Goal: Information Seeking & Learning: Check status

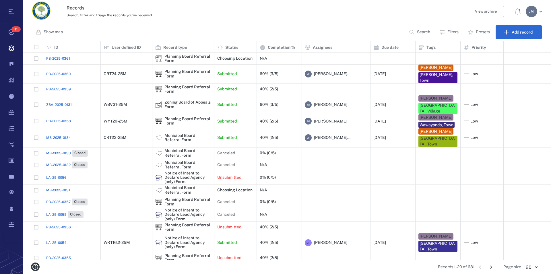
click at [451, 33] on p "Filters" at bounding box center [452, 32] width 11 height 6
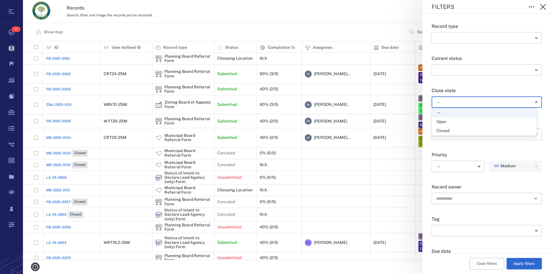
click at [461, 102] on body "Tasks 11 Records Boards Dashboard Reports Record types Guide steps Rules Form b…" at bounding box center [275, 137] width 551 height 274
click at [459, 122] on div "Open" at bounding box center [484, 122] width 96 height 6
type input "*****"
click at [519, 261] on button "Apply filters" at bounding box center [523, 263] width 35 height 11
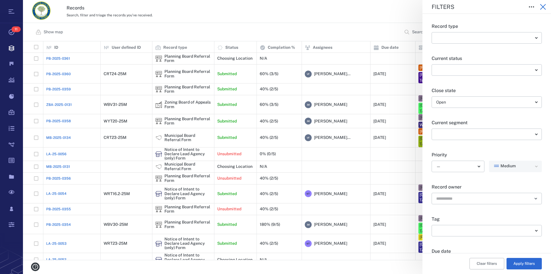
click at [543, 6] on icon "button" at bounding box center [542, 6] width 7 height 7
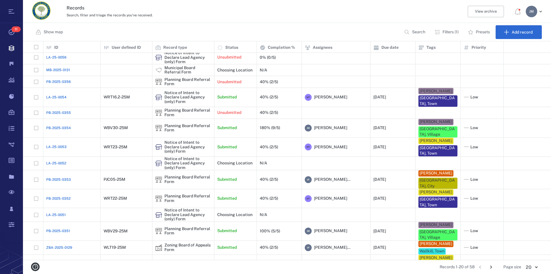
scroll to position [96, 0]
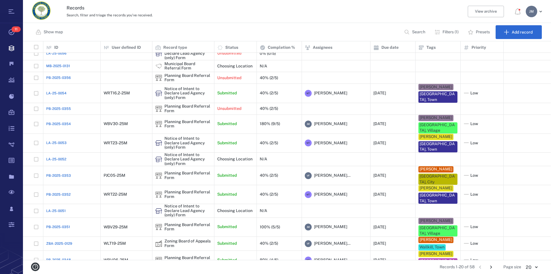
click at [491, 266] on icon "Go to next page" at bounding box center [491, 267] width 6 height 6
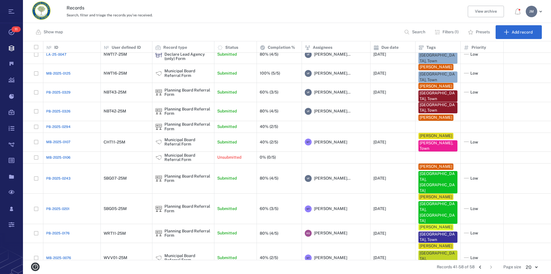
scroll to position [0, 0]
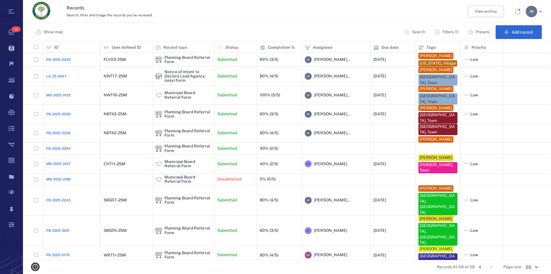
click at [481, 265] on icon "Go to previous page" at bounding box center [480, 267] width 6 height 6
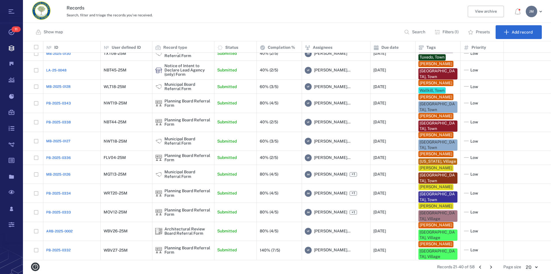
scroll to position [126, 0]
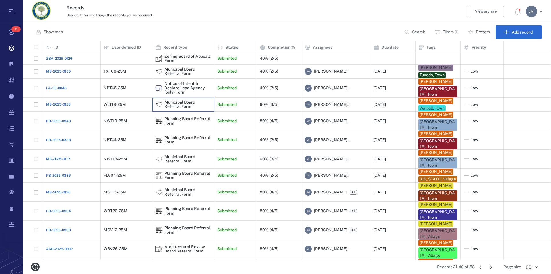
click at [171, 103] on div "Municipal Board Referral Form" at bounding box center [187, 104] width 47 height 9
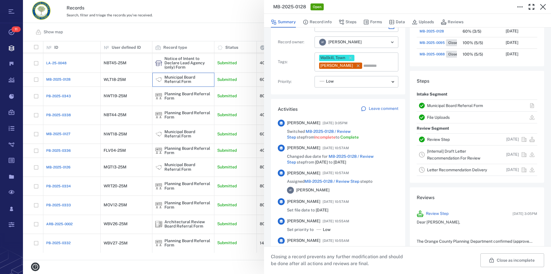
scroll to position [98, 0]
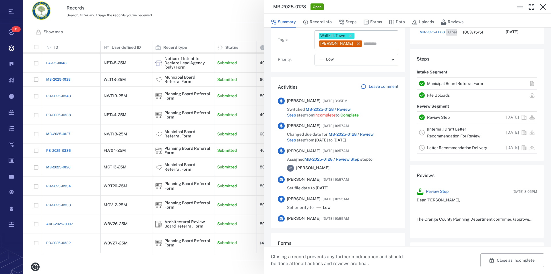
click at [438, 131] on link "[Internal] Draft Letter Recommendation For Review" at bounding box center [453, 132] width 53 height 11
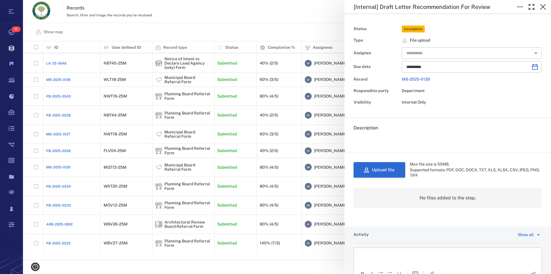
click at [374, 172] on button "Upload file" at bounding box center [379, 169] width 52 height 15
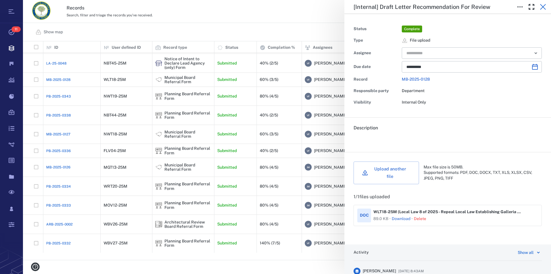
click at [541, 8] on icon "button" at bounding box center [542, 6] width 7 height 7
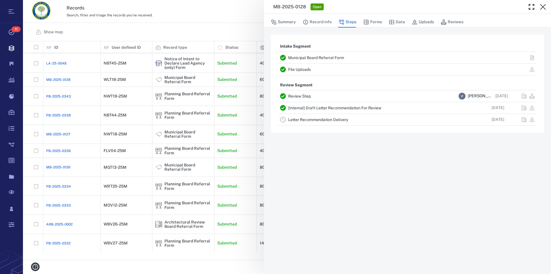
click at [541, 8] on icon "button" at bounding box center [542, 6] width 7 height 7
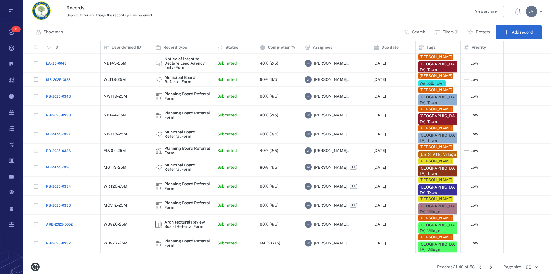
click at [489, 265] on icon "Go to next page" at bounding box center [491, 267] width 6 height 6
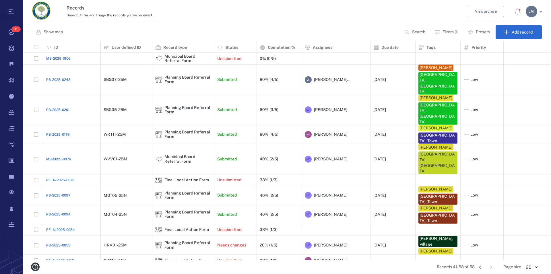
scroll to position [108, 0]
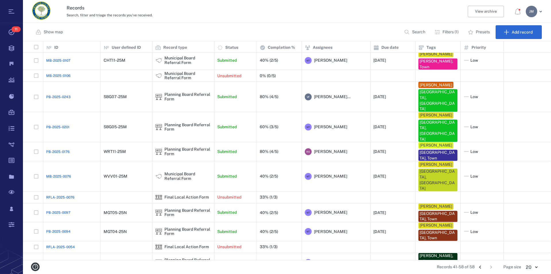
click at [480, 266] on icon "Go to previous page" at bounding box center [480, 267] width 6 height 6
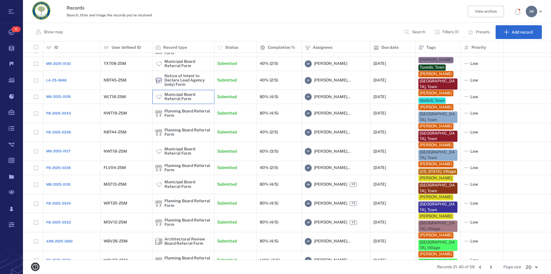
click at [187, 99] on div "Municipal Board Referral Form" at bounding box center [187, 96] width 47 height 9
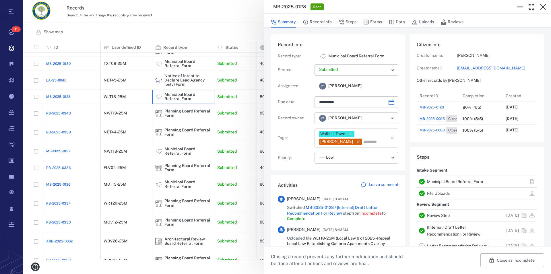
scroll to position [5, 5]
click at [359, 141] on icon "button" at bounding box center [358, 141] width 3 height 3
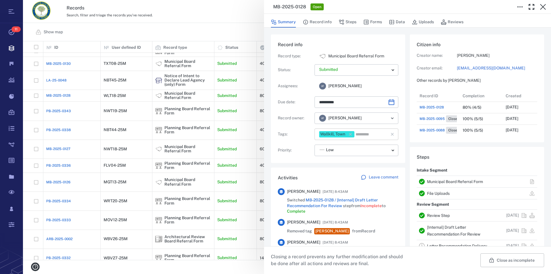
click at [371, 135] on input "text" at bounding box center [368, 134] width 26 height 8
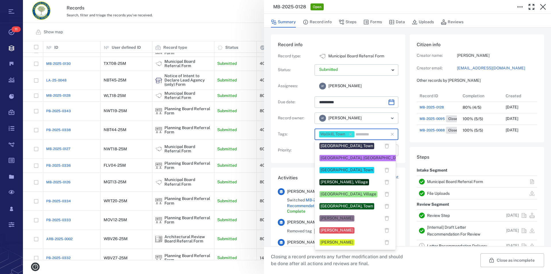
scroll to position [130, 0]
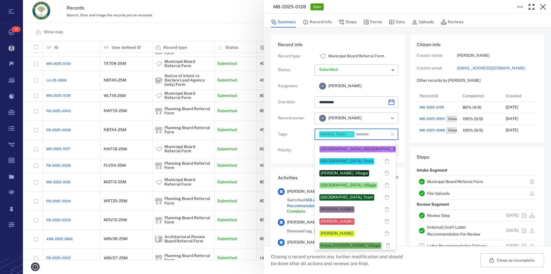
click at [340, 207] on div "[PERSON_NAME]" at bounding box center [336, 210] width 33 height 6
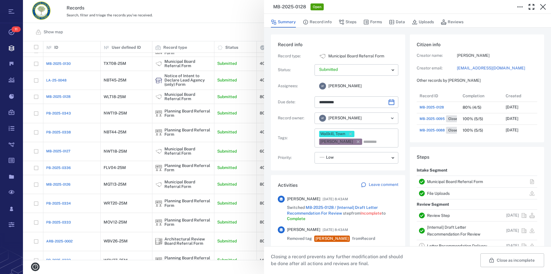
click at [444, 217] on link "Review Step" at bounding box center [438, 215] width 23 height 5
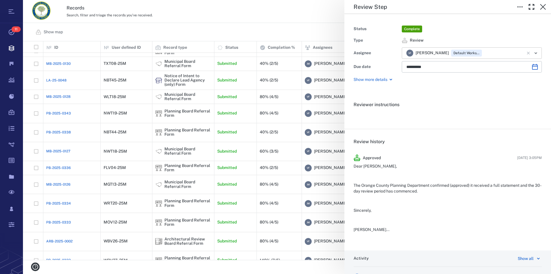
click at [527, 53] on icon "Clear" at bounding box center [528, 53] width 3 height 3
click at [521, 52] on div "​" at bounding box center [472, 52] width 140 height 11
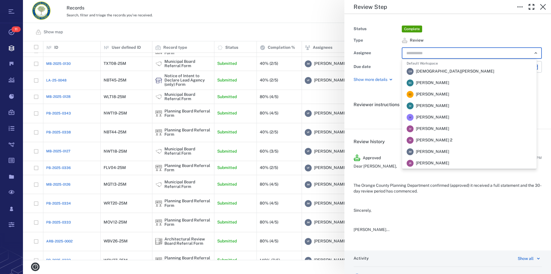
scroll to position [55, 0]
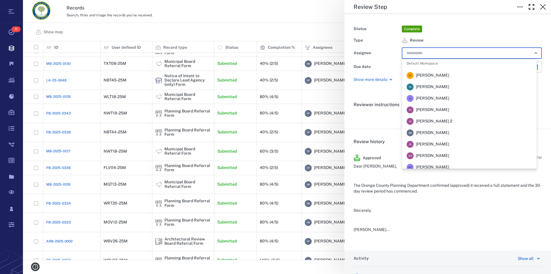
click at [473, 131] on li "J M Jennifer MacLeod" at bounding box center [469, 132] width 135 height 11
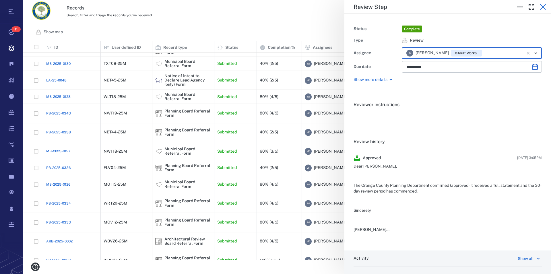
click at [545, 4] on icon "button" at bounding box center [542, 6] width 7 height 7
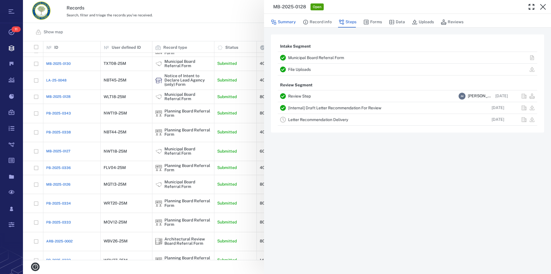
click at [283, 22] on button "Summary" at bounding box center [283, 22] width 25 height 11
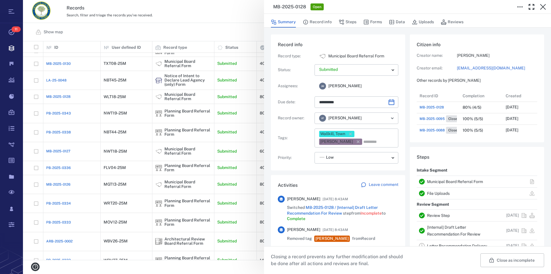
type input "**********"
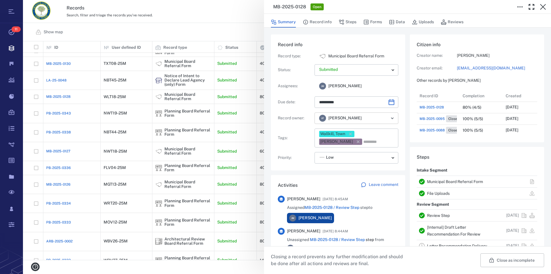
click at [390, 119] on icon "Open" at bounding box center [392, 118] width 7 height 7
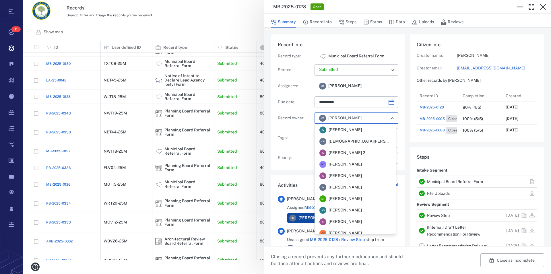
scroll to position [120, 0]
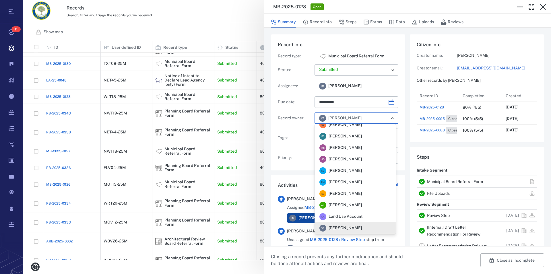
click at [348, 228] on span "[PERSON_NAME]" at bounding box center [345, 228] width 33 height 6
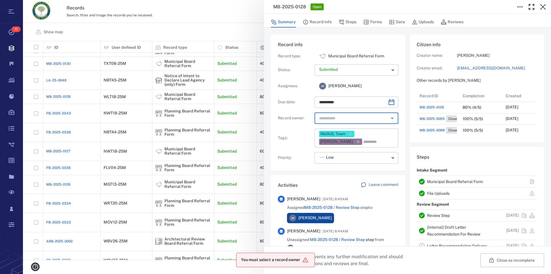
click at [366, 121] on input "text" at bounding box center [349, 118] width 63 height 8
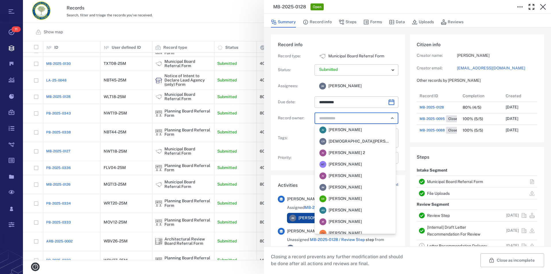
click at [370, 187] on li "J M Jennifer MacLeod" at bounding box center [355, 187] width 81 height 11
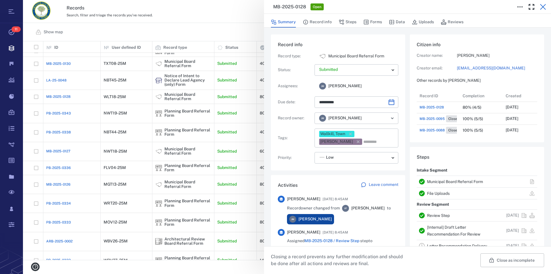
click at [543, 7] on icon "button" at bounding box center [543, 7] width 6 height 6
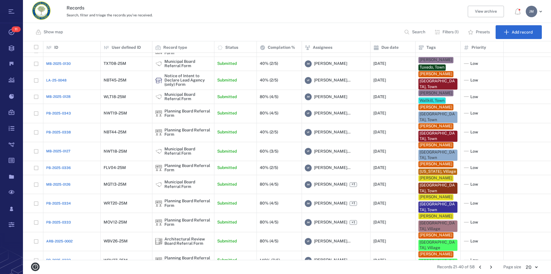
click at [478, 267] on icon "Go to previous page" at bounding box center [480, 267] width 6 height 6
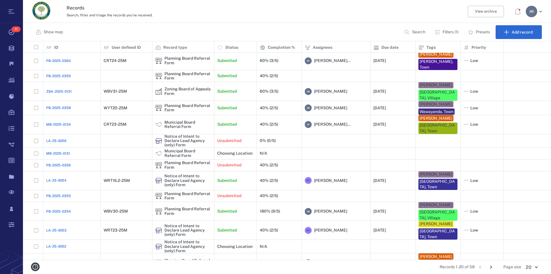
scroll to position [55, 0]
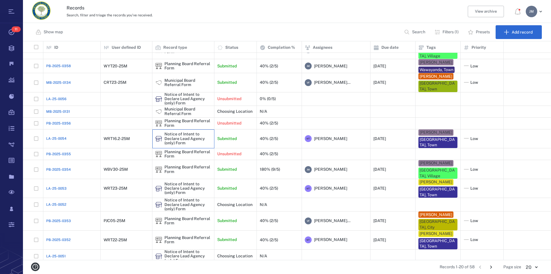
click at [174, 132] on div "Notice of Intent to Declare Lead Agency (only) Form" at bounding box center [187, 138] width 47 height 13
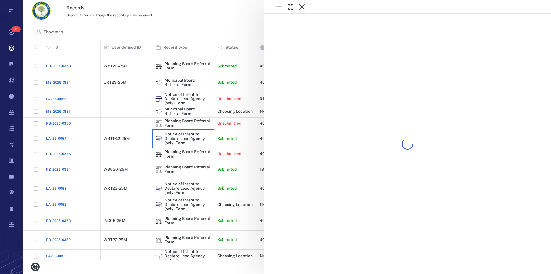
scroll to position [43, 0]
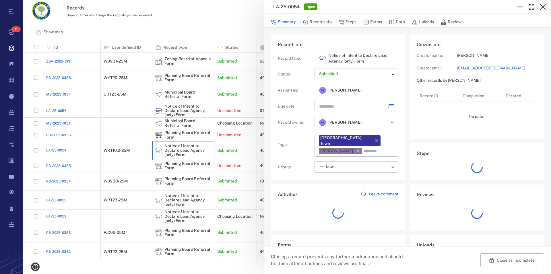
type input "**********"
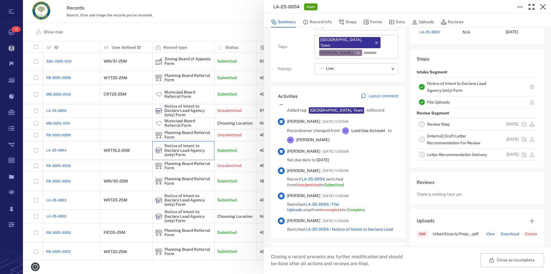
scroll to position [131, 0]
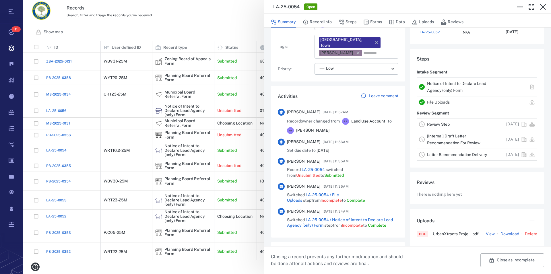
click at [437, 82] on link "Notice of Intent to Declare Lead Agency (only) Form" at bounding box center [456, 86] width 59 height 11
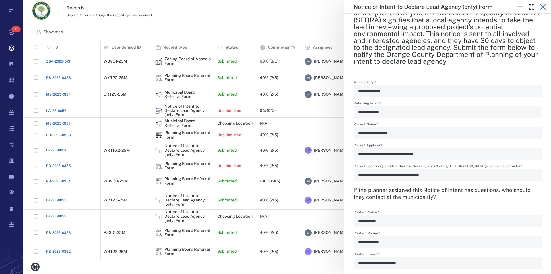
click at [543, 7] on icon "button" at bounding box center [543, 7] width 6 height 6
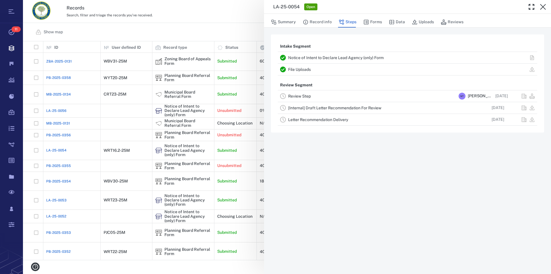
click at [543, 7] on icon "button" at bounding box center [543, 7] width 6 height 6
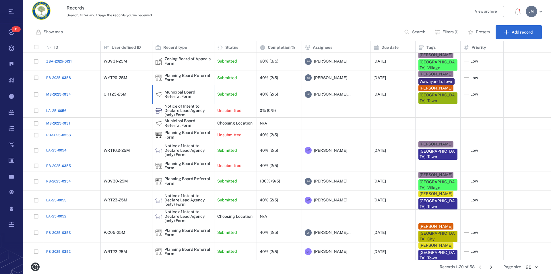
click at [172, 93] on div "Municipal Board Referral Form" at bounding box center [187, 94] width 47 height 9
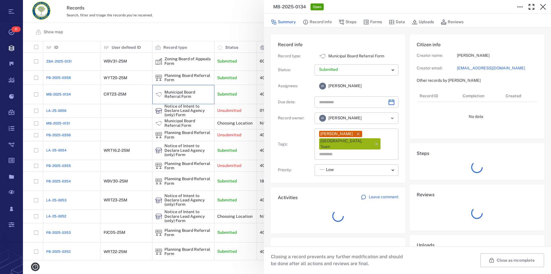
type input "**********"
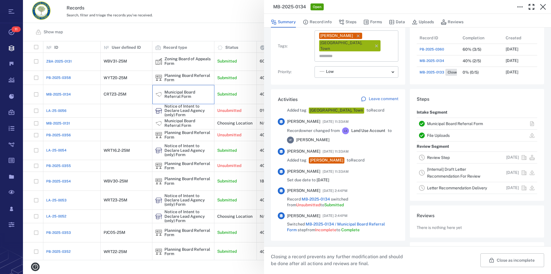
scroll to position [150, 0]
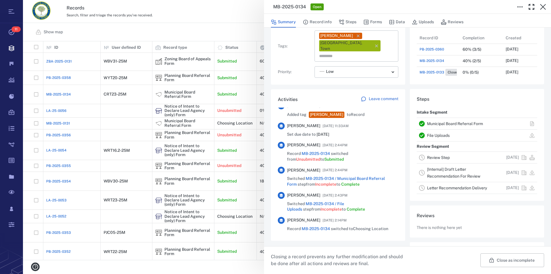
click at [436, 121] on link "Municipal Board Referral Form" at bounding box center [455, 123] width 56 height 5
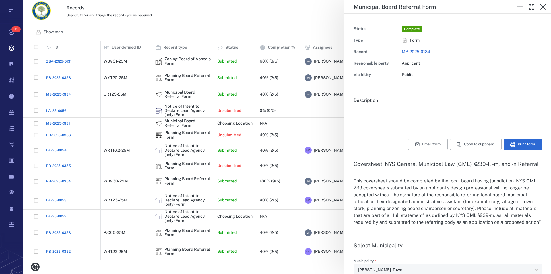
type input "**********"
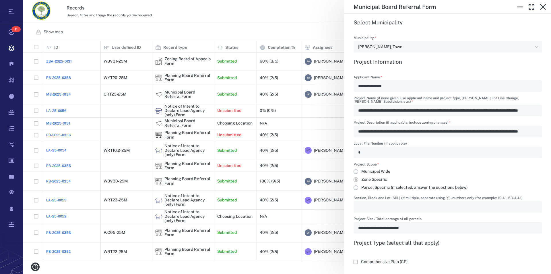
scroll to position [196, 0]
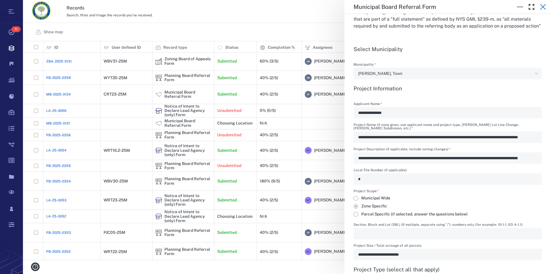
click at [543, 6] on icon "button" at bounding box center [543, 7] width 6 height 6
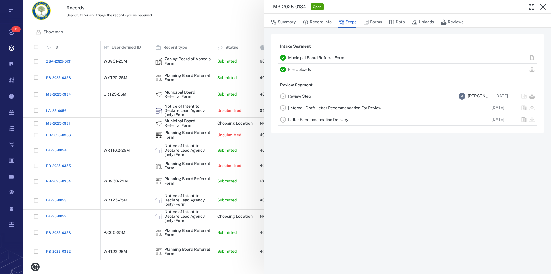
click at [543, 6] on icon "button" at bounding box center [542, 6] width 7 height 7
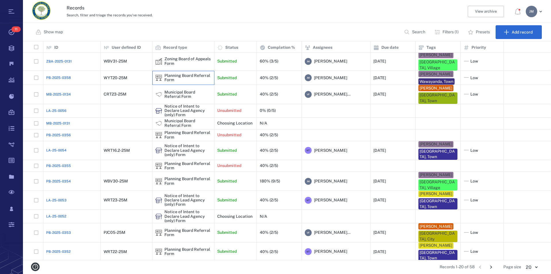
click at [177, 73] on div "Planning Board Referral Form" at bounding box center [187, 77] width 47 height 9
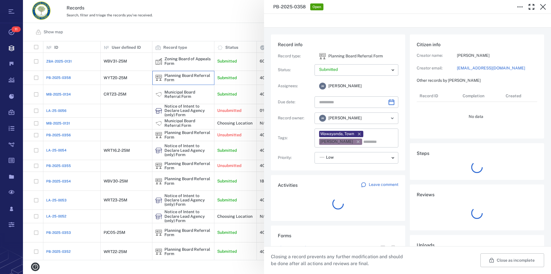
type input "**********"
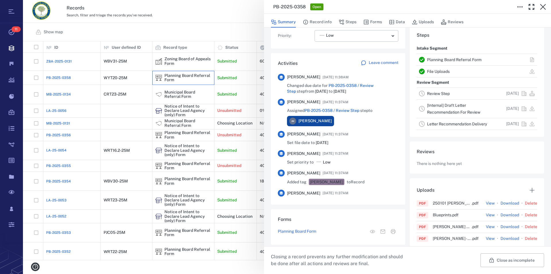
scroll to position [131, 0]
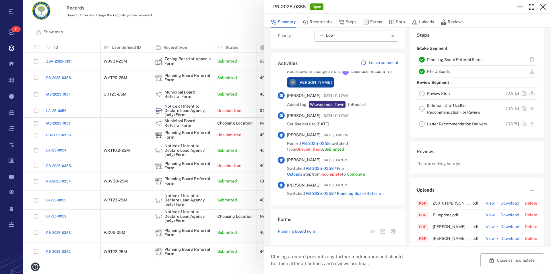
click at [430, 58] on link "Planning Board Referral Form" at bounding box center [454, 59] width 55 height 5
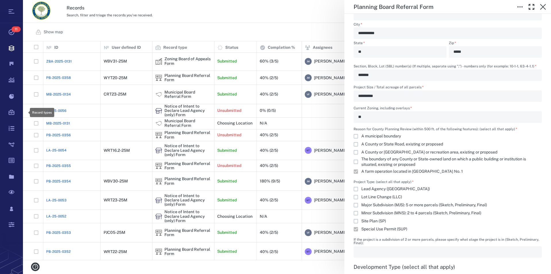
scroll to position [214, 523]
click at [546, 7] on icon "button" at bounding box center [542, 6] width 7 height 7
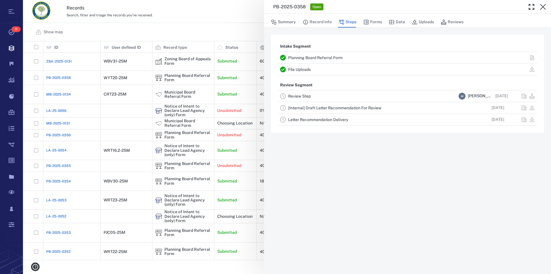
click at [546, 7] on icon "button" at bounding box center [542, 6] width 7 height 7
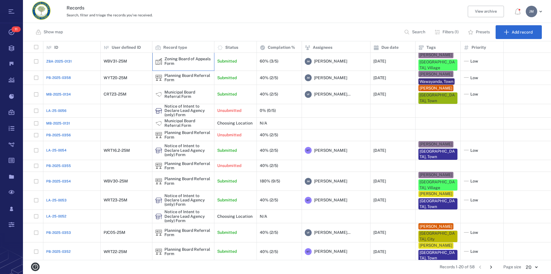
click at [176, 58] on div "Zoning Board of Appeals Form" at bounding box center [187, 61] width 47 height 9
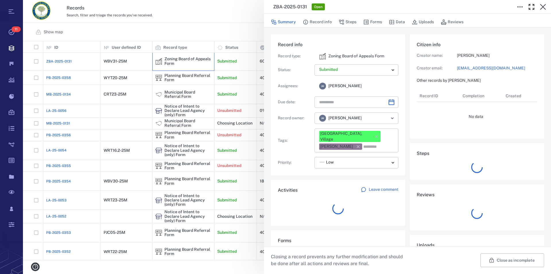
type input "**********"
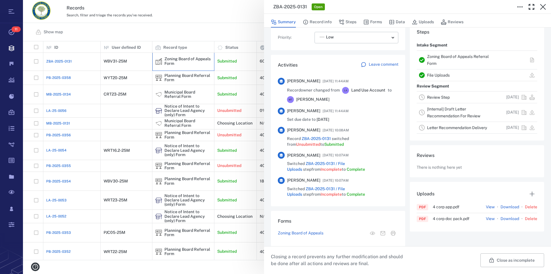
scroll to position [196, 0]
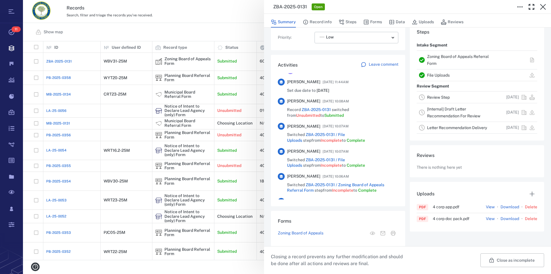
click at [429, 57] on link "Zoning Board of Appeals Referral Form" at bounding box center [458, 59] width 62 height 11
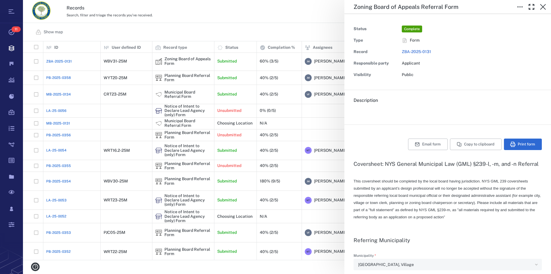
type input "**********"
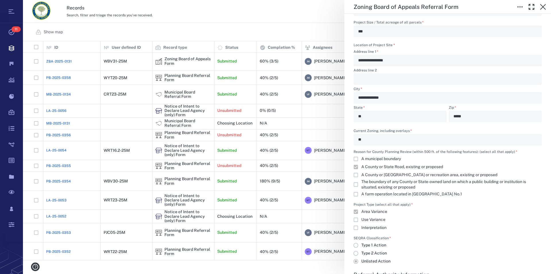
scroll to position [425, 0]
click at [543, 5] on icon "button" at bounding box center [542, 6] width 7 height 7
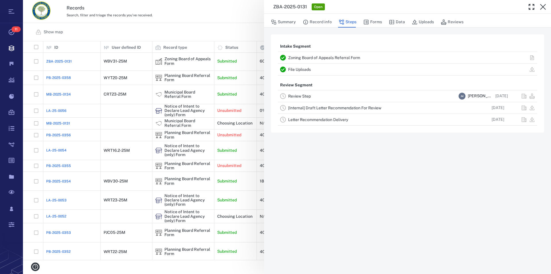
click at [543, 5] on icon "button" at bounding box center [542, 6] width 7 height 7
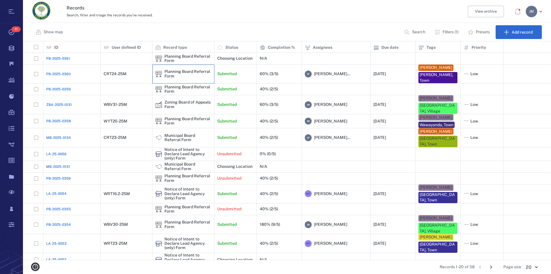
click at [175, 72] on div "Planning Board Referral Form" at bounding box center [187, 73] width 47 height 9
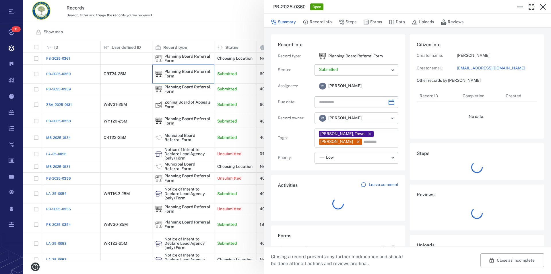
type input "**********"
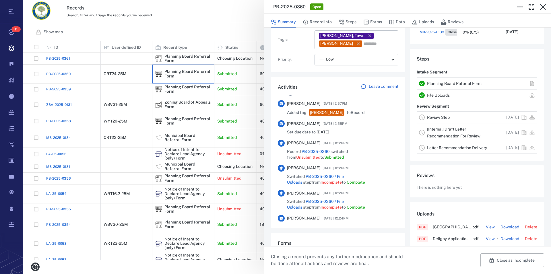
scroll to position [164, 0]
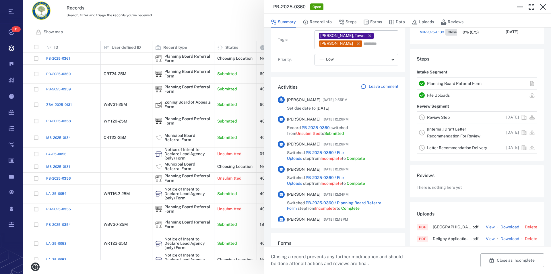
click at [472, 83] on link "Planning Board Referral Form" at bounding box center [454, 83] width 55 height 5
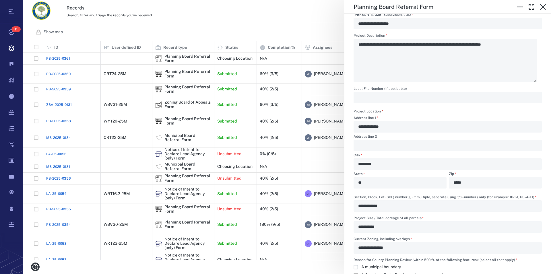
scroll to position [425, 0]
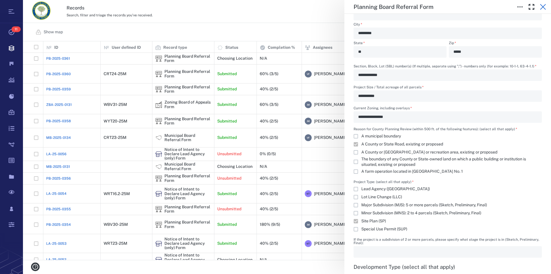
click at [543, 5] on icon "button" at bounding box center [542, 6] width 7 height 7
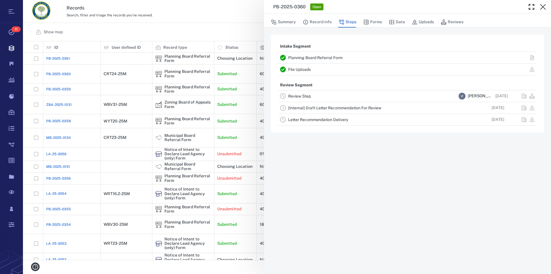
click at [543, 5] on icon "button" at bounding box center [542, 6] width 7 height 7
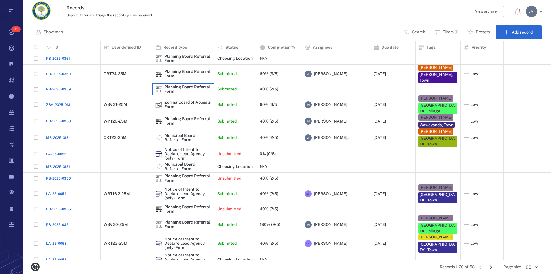
click at [179, 87] on div "Planning Board Referral Form" at bounding box center [187, 89] width 47 height 9
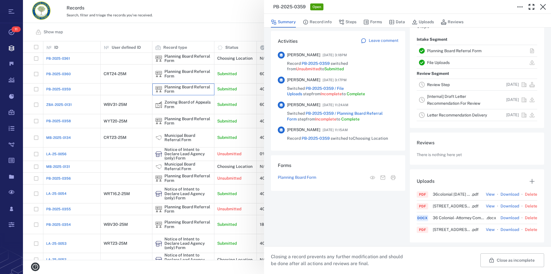
scroll to position [65, 0]
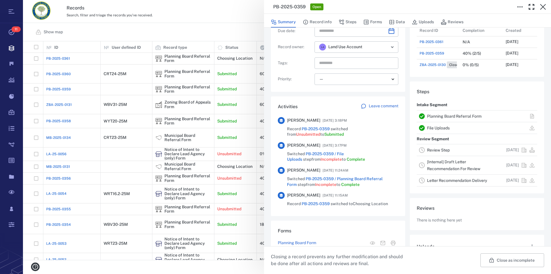
click at [434, 117] on link "Planning Board Referral Form" at bounding box center [454, 116] width 55 height 5
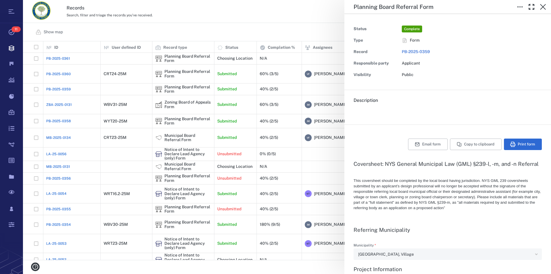
type textarea "*"
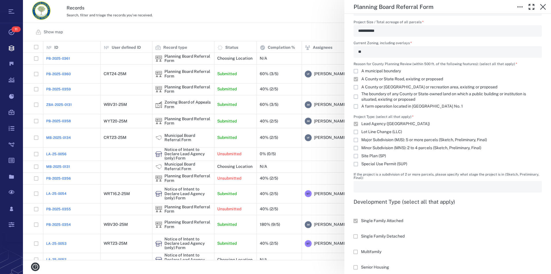
scroll to position [491, 0]
click at [543, 5] on icon "button" at bounding box center [542, 6] width 7 height 7
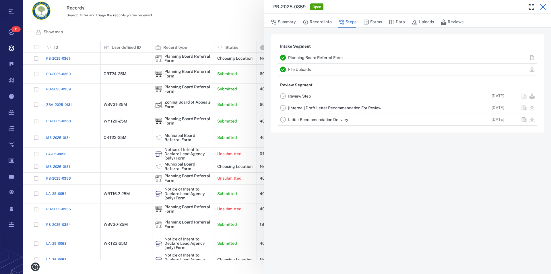
click at [544, 9] on icon "button" at bounding box center [542, 6] width 7 height 7
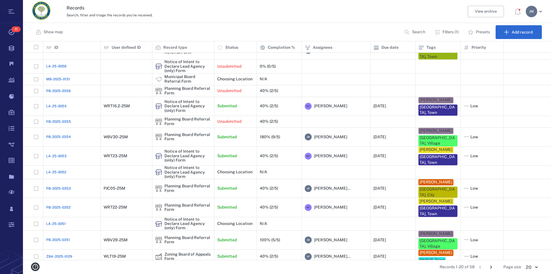
scroll to position [96, 0]
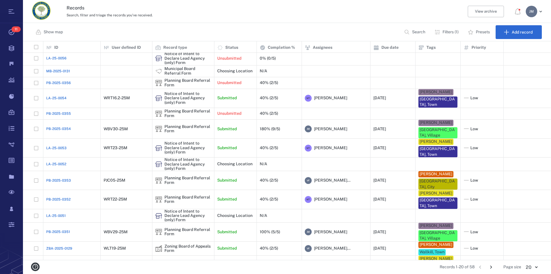
click at [491, 267] on icon "Go to next page" at bounding box center [491, 267] width 2 height 3
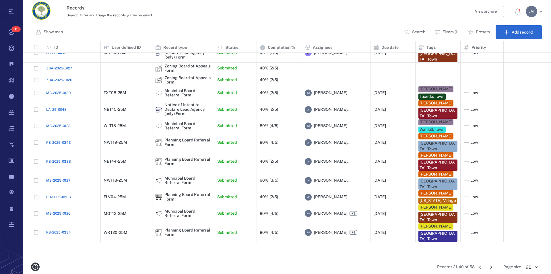
scroll to position [0, 0]
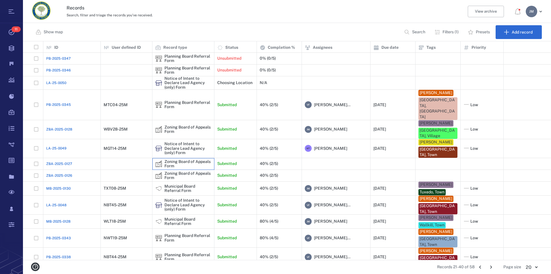
click at [206, 160] on div "Zoning Board of Appeals Form" at bounding box center [187, 164] width 47 height 9
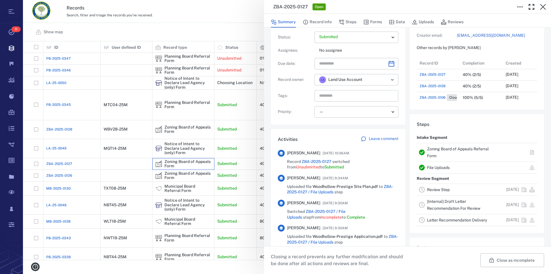
scroll to position [65, 0]
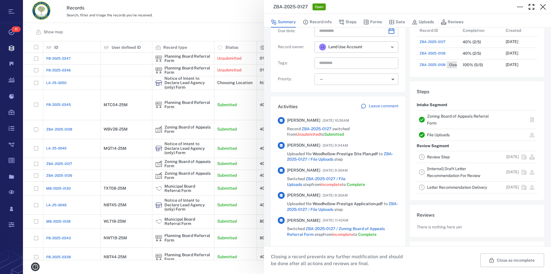
click at [439, 117] on link "Zoning Board of Appeals Referral Form" at bounding box center [458, 119] width 62 height 11
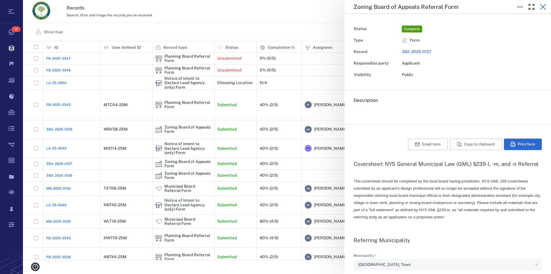
click at [544, 5] on icon "button" at bounding box center [543, 7] width 6 height 6
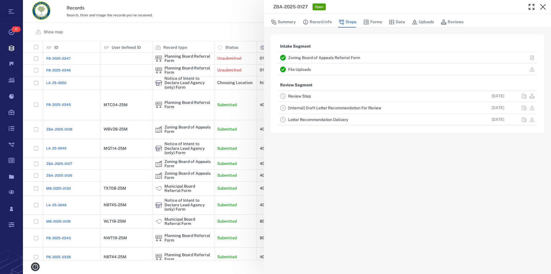
click at [544, 5] on icon "button" at bounding box center [543, 7] width 6 height 6
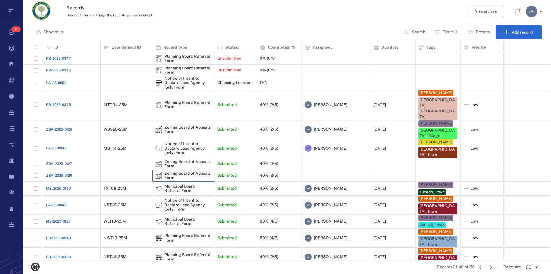
click at [166, 171] on div "Zoning Board of Appeals Form" at bounding box center [187, 175] width 47 height 9
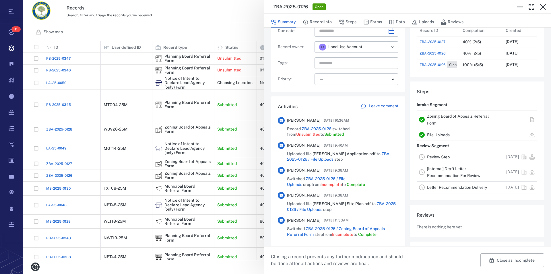
click at [432, 116] on link "Zoning Board of Appeals Referral Form" at bounding box center [458, 119] width 62 height 11
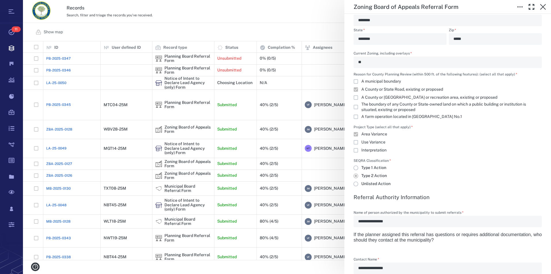
scroll to position [491, 0]
click at [544, 7] on icon "button" at bounding box center [542, 6] width 7 height 7
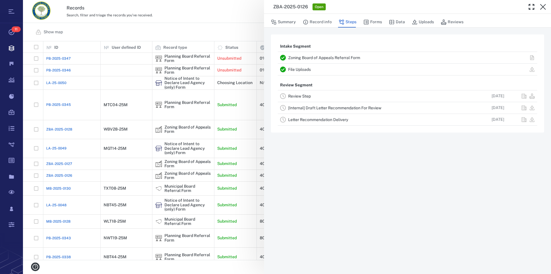
click at [544, 7] on icon "button" at bounding box center [542, 6] width 7 height 7
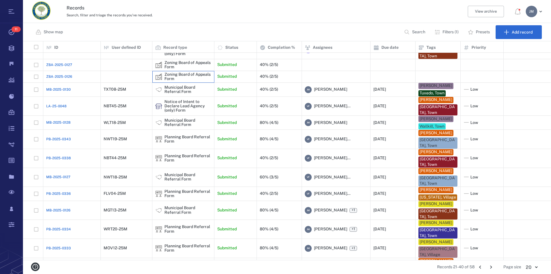
scroll to position [124, 0]
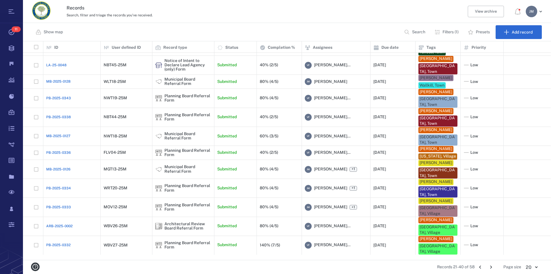
click at [491, 266] on icon "Go to next page" at bounding box center [491, 267] width 6 height 6
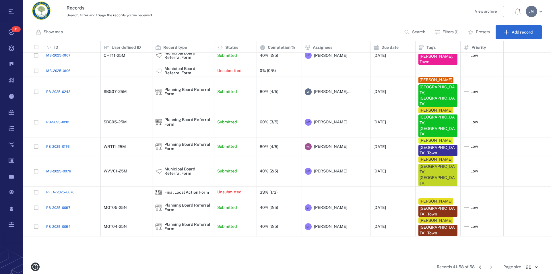
scroll to position [0, 0]
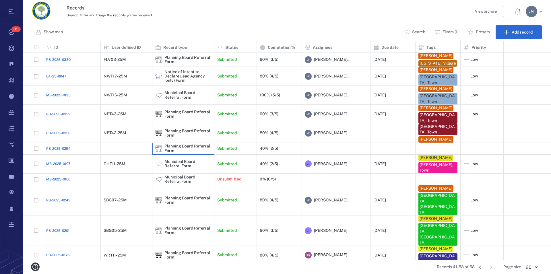
click at [196, 152] on div "Planning Board Referral Form" at bounding box center [187, 148] width 47 height 9
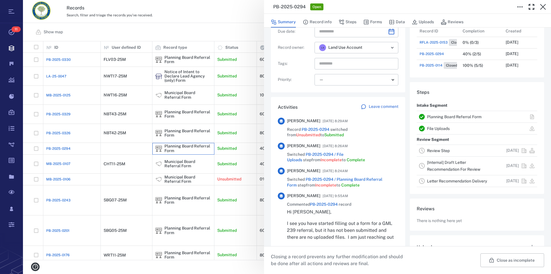
scroll to position [65, 0]
click at [451, 115] on link "Planning Board Referral Form" at bounding box center [454, 116] width 55 height 5
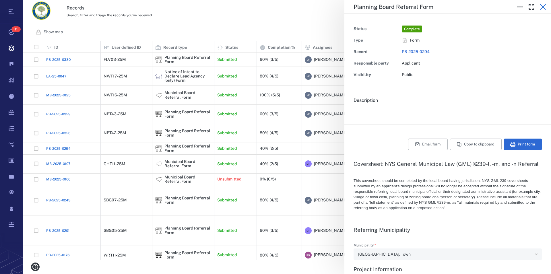
click at [542, 7] on icon "button" at bounding box center [543, 7] width 6 height 6
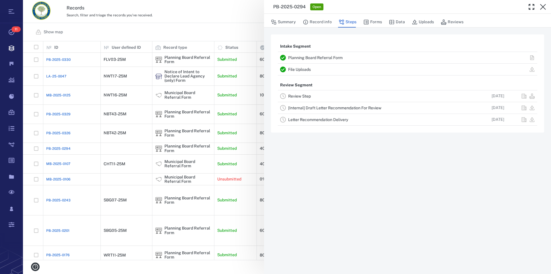
click at [542, 7] on icon "button" at bounding box center [543, 7] width 6 height 6
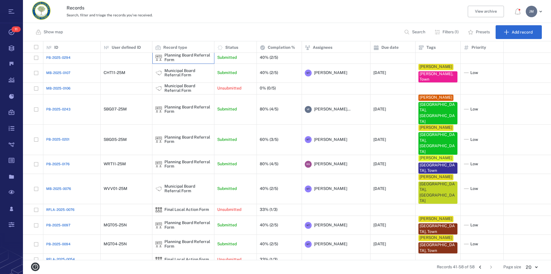
scroll to position [108, 0]
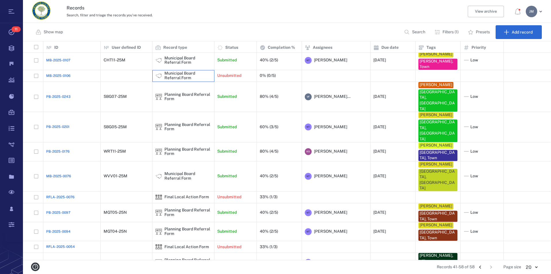
click at [180, 73] on div "Municipal Board Referral Form" at bounding box center [187, 75] width 47 height 9
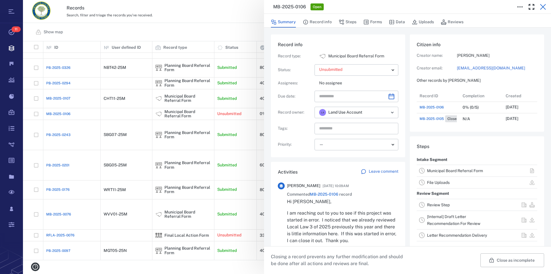
click at [544, 5] on icon "button" at bounding box center [543, 7] width 6 height 6
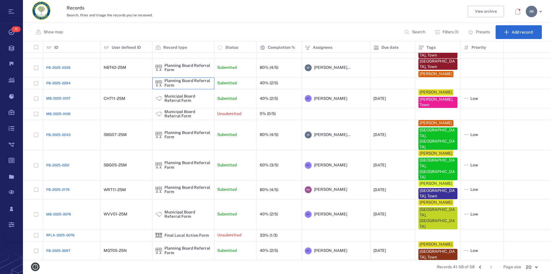
click at [181, 85] on div "Planning Board Referral Form" at bounding box center [187, 83] width 47 height 9
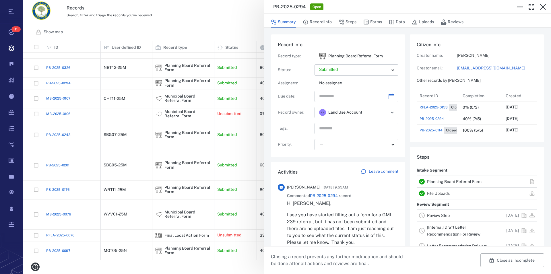
click at [429, 181] on link "Planning Board Referral Form" at bounding box center [454, 181] width 55 height 5
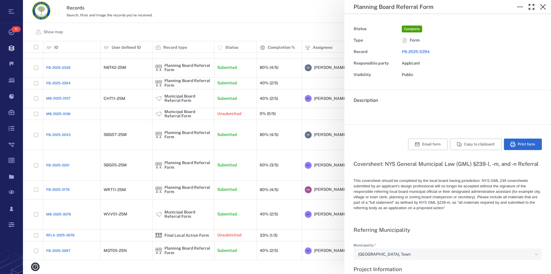
type textarea "*"
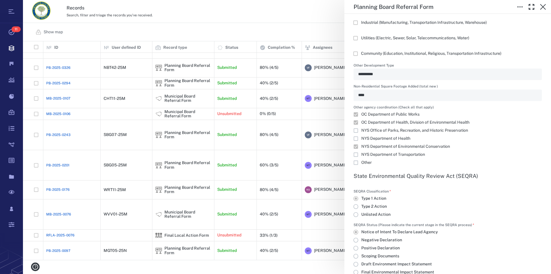
scroll to position [850, 0]
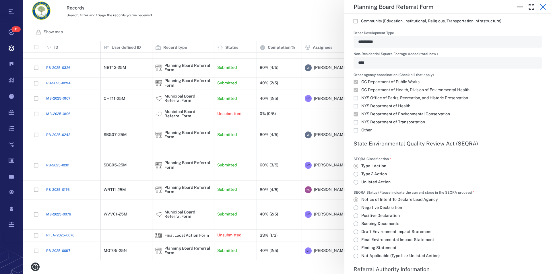
click at [544, 7] on icon "button" at bounding box center [542, 6] width 7 height 7
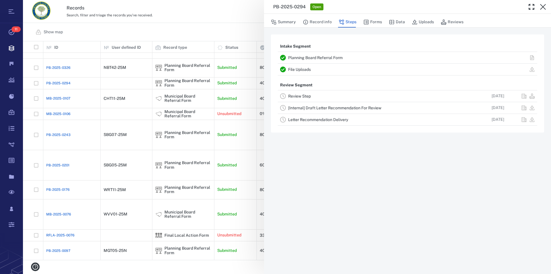
click at [544, 7] on icon "button" at bounding box center [542, 6] width 7 height 7
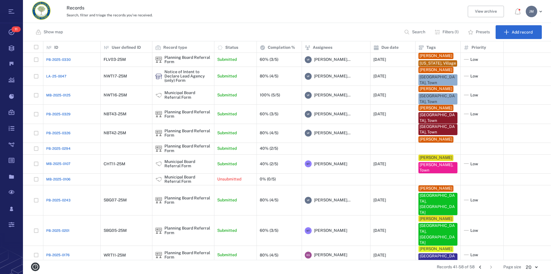
click at [480, 267] on icon "Go to previous page" at bounding box center [480, 267] width 2 height 3
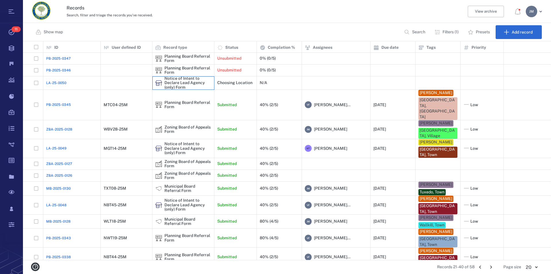
click at [186, 83] on div "Notice of Intent to Declare Lead Agency (only) Form" at bounding box center [187, 82] width 47 height 13
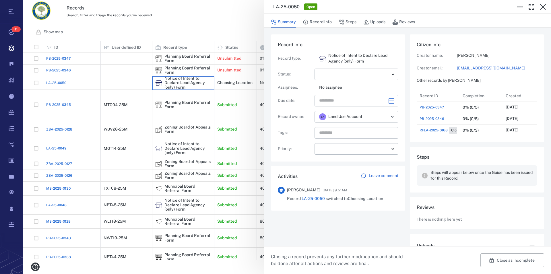
scroll to position [126, 108]
click at [516, 259] on button "Close as incomplete" at bounding box center [512, 260] width 64 height 14
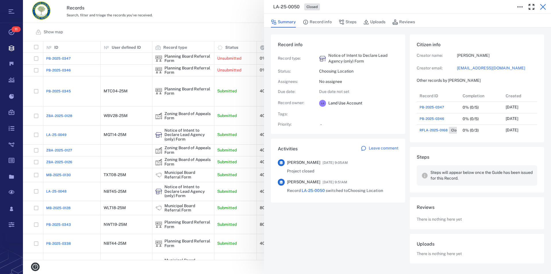
click at [542, 4] on icon "button" at bounding box center [542, 6] width 7 height 7
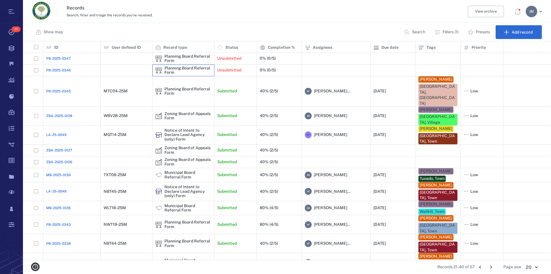
click at [172, 67] on div "Planning Board Referral Form" at bounding box center [187, 70] width 47 height 9
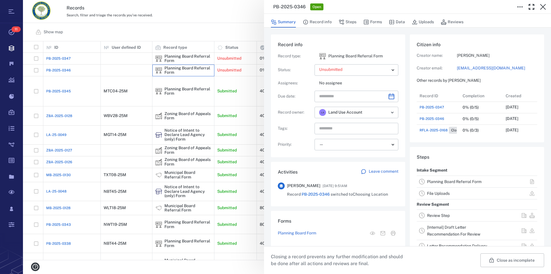
scroll to position [126, 108]
click at [501, 260] on button "Close as incomplete" at bounding box center [512, 260] width 64 height 14
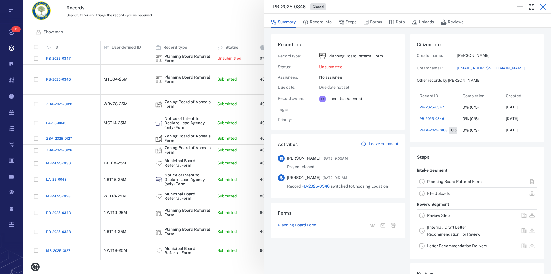
click at [541, 7] on icon "button" at bounding box center [542, 6] width 7 height 7
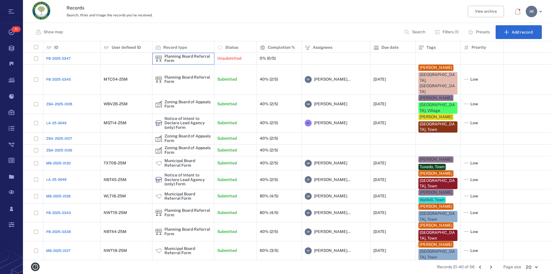
click at [174, 57] on div "Planning Board Referral Form" at bounding box center [187, 58] width 47 height 9
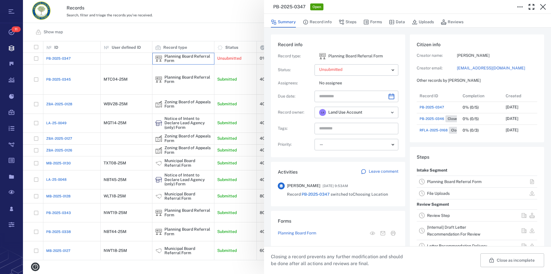
scroll to position [5, 5]
click at [509, 262] on button "Close as incomplete" at bounding box center [512, 260] width 64 height 14
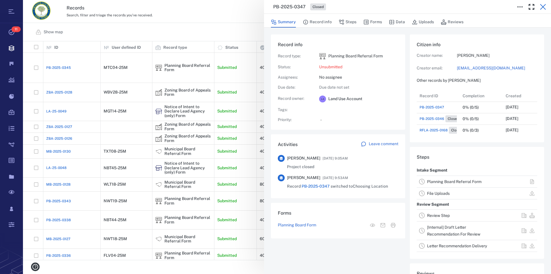
click at [543, 7] on icon "button" at bounding box center [543, 7] width 6 height 6
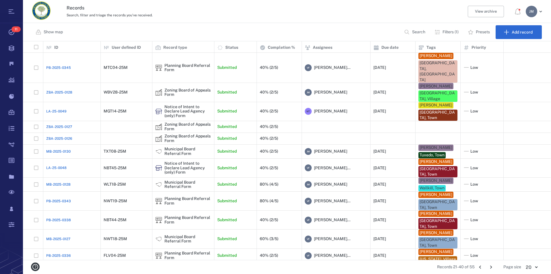
click at [481, 270] on icon "Go to previous page" at bounding box center [480, 267] width 6 height 6
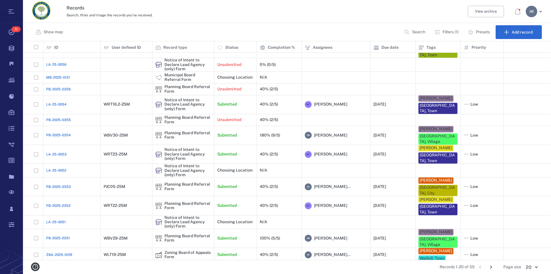
scroll to position [96, 0]
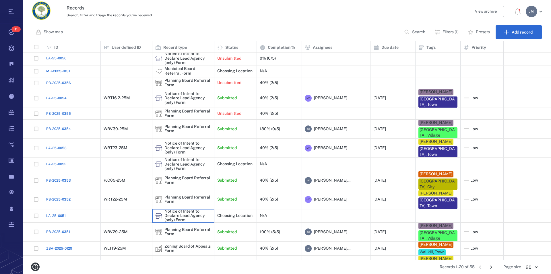
click at [179, 209] on div "Notice of Intent to Declare Lead Agency (only) Form" at bounding box center [187, 215] width 47 height 13
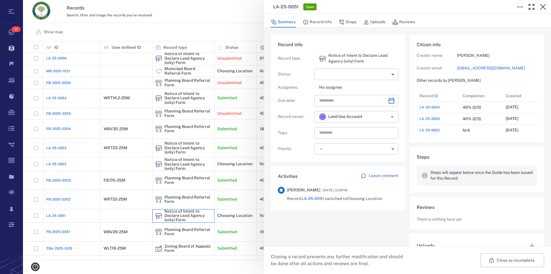
scroll to position [298, 108]
click at [543, 7] on icon "button" at bounding box center [543, 7] width 6 height 6
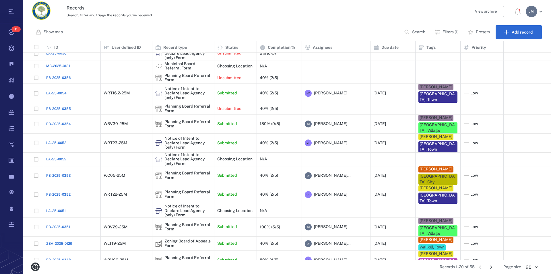
click at [490, 269] on icon "Go to next page" at bounding box center [491, 267] width 6 height 6
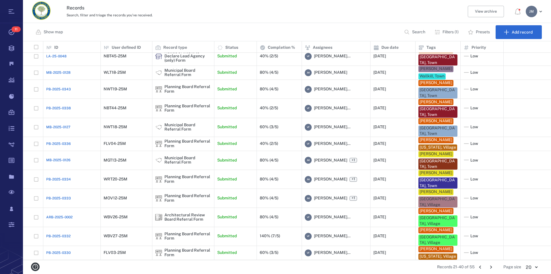
click at [490, 269] on icon "Go to next page" at bounding box center [491, 267] width 6 height 6
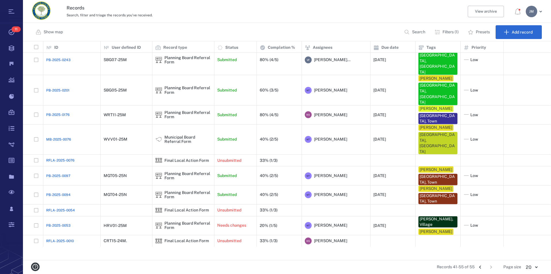
scroll to position [40, 0]
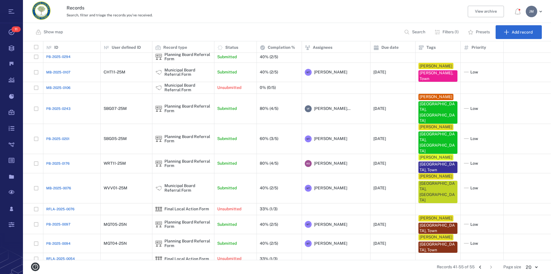
click at [531, 11] on div "J M" at bounding box center [531, 11] width 11 height 11
click at [519, 48] on li "Log out" at bounding box center [513, 50] width 61 height 14
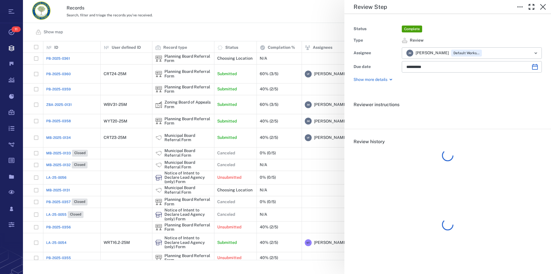
scroll to position [214, 523]
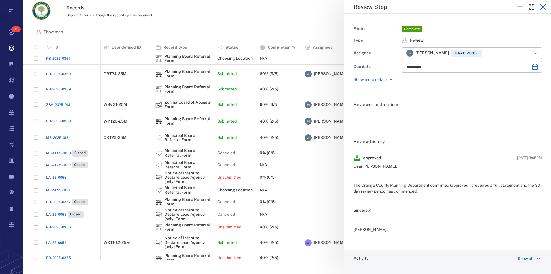
click at [542, 5] on icon "button" at bounding box center [542, 6] width 7 height 7
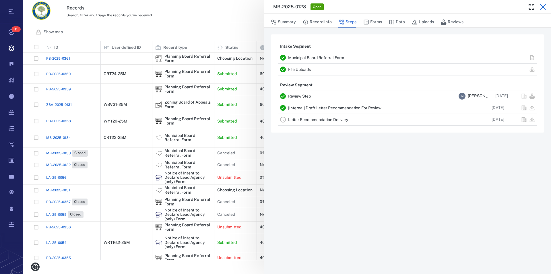
click at [543, 7] on icon "button" at bounding box center [543, 7] width 6 height 6
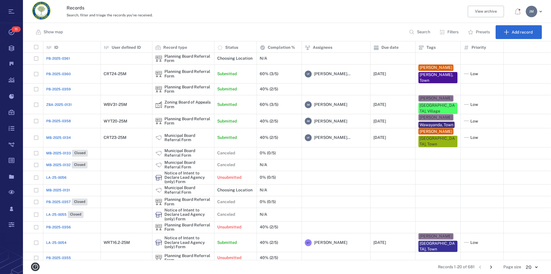
click at [447, 32] on p "Filters" at bounding box center [452, 32] width 11 height 6
